Goal: Check status: Check status

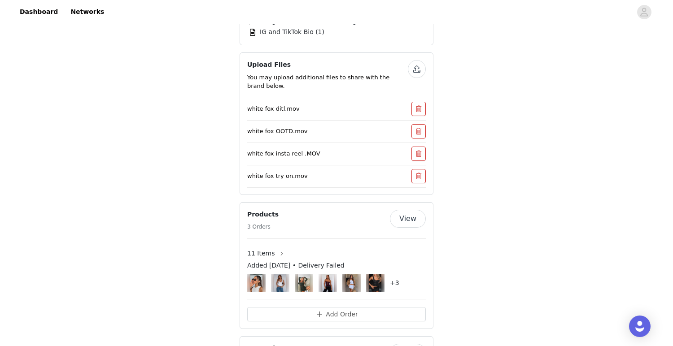
scroll to position [1465, 0]
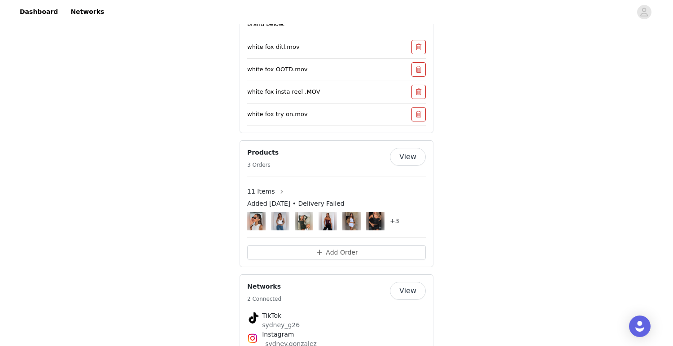
click at [397, 148] on button "View" at bounding box center [408, 157] width 36 height 18
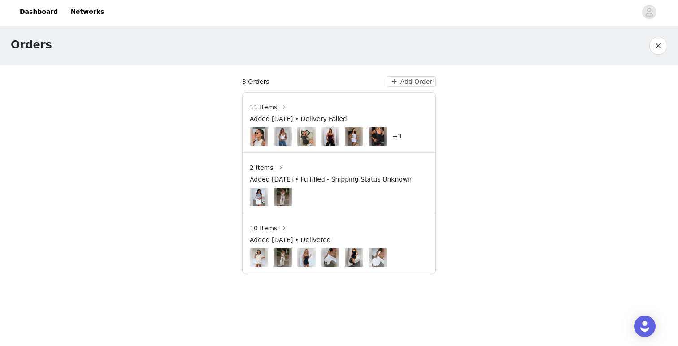
click at [277, 105] on button "button" at bounding box center [284, 107] width 14 height 14
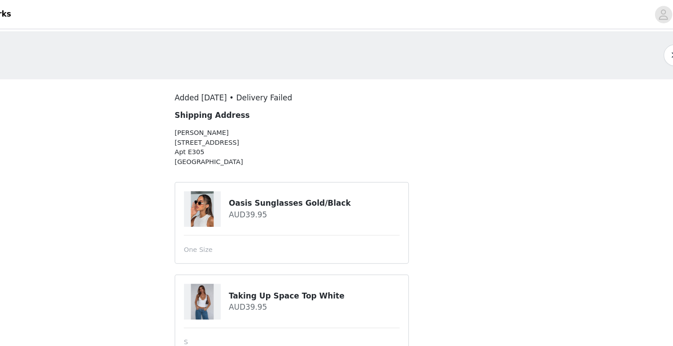
click at [650, 45] on button "button" at bounding box center [653, 46] width 18 height 18
